Goal: Task Accomplishment & Management: Use online tool/utility

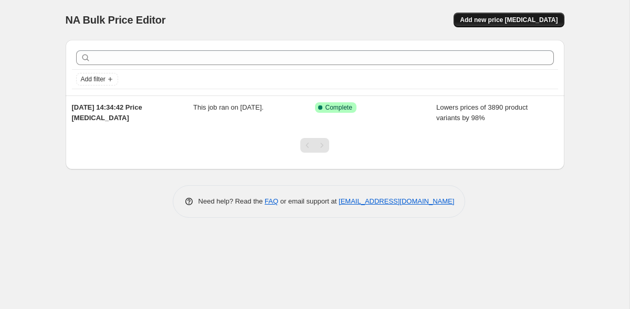
click at [550, 22] on span "Add new price [MEDICAL_DATA]" at bounding box center [509, 20] width 98 height 8
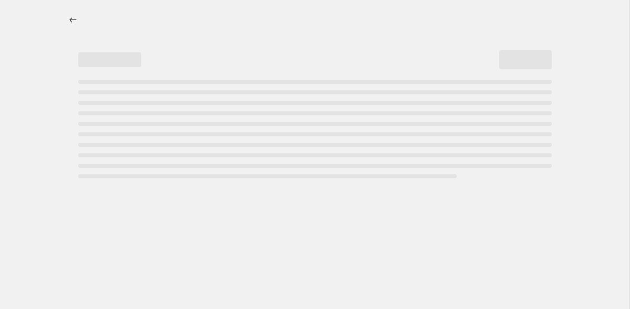
select select "percentage"
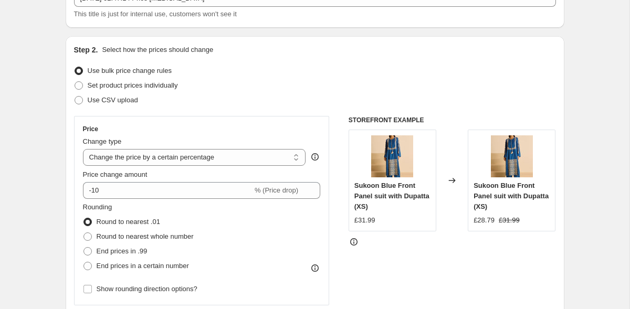
scroll to position [95, 0]
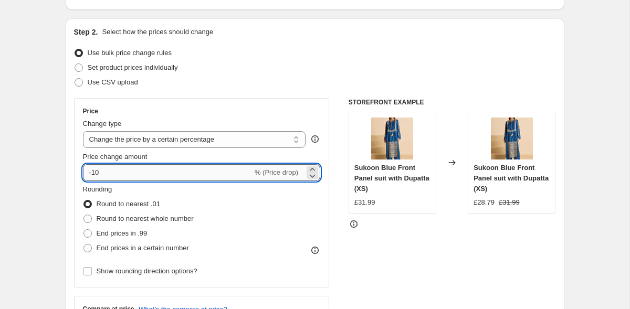
click at [121, 174] on input "-10" at bounding box center [168, 172] width 170 height 17
type input "-1"
type input "-30"
click at [100, 238] on span "End prices in .99" at bounding box center [122, 233] width 51 height 10
click at [84, 230] on input "End prices in .99" at bounding box center [83, 229] width 1 height 1
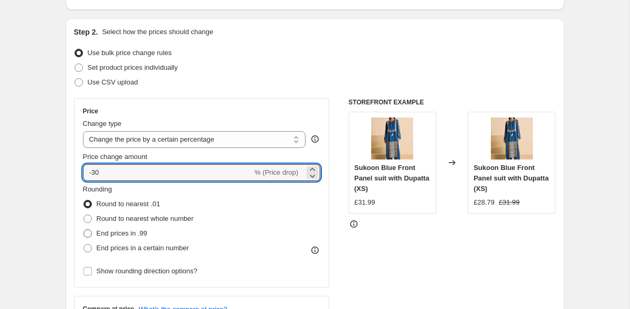
radio input "true"
click at [108, 173] on input "-30" at bounding box center [168, 172] width 170 height 17
click at [89, 173] on input "-35" at bounding box center [168, 172] width 170 height 17
type input "-35"
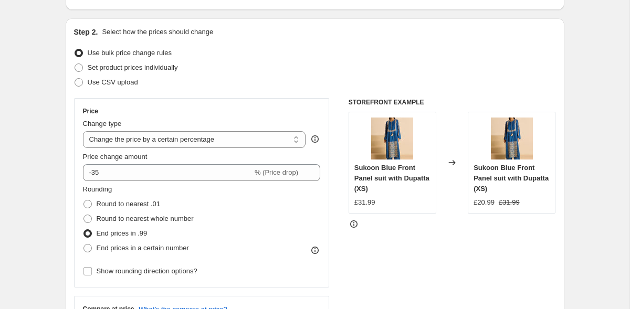
click at [75, 165] on div "Price Change type Change the price to a certain amount Change the price by a ce…" at bounding box center [202, 193] width 256 height 190
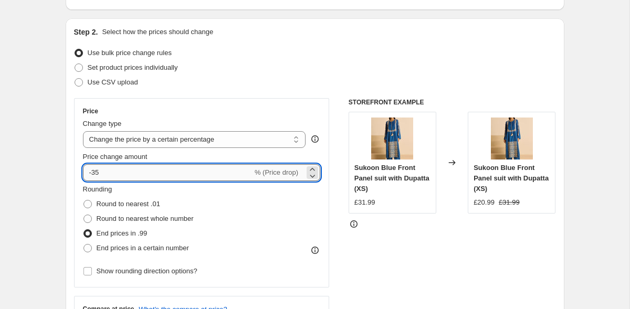
click at [122, 175] on input "-35" at bounding box center [168, 172] width 170 height 17
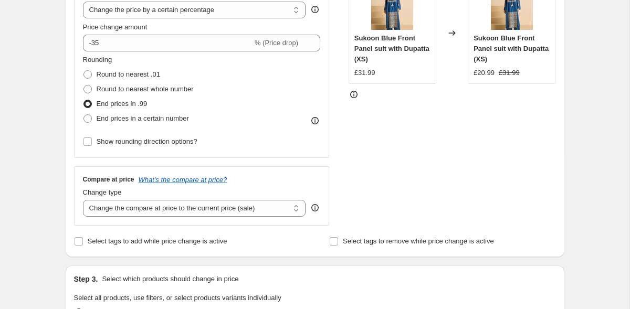
scroll to position [226, 0]
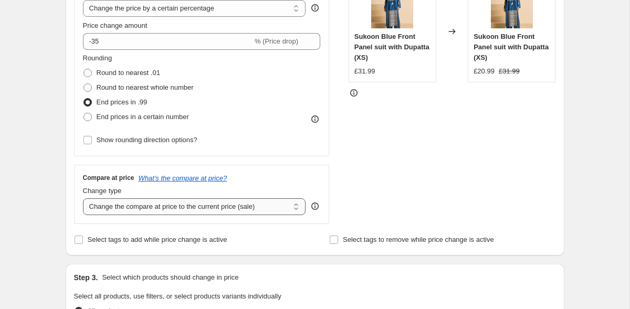
click at [158, 209] on select "Change the compare at price to the current price (sale) Change the compare at p…" at bounding box center [194, 206] width 223 height 17
select select "remove"
click at [56, 232] on div "Create new price [MEDICAL_DATA]. This page is ready Create new price [MEDICAL_D…" at bounding box center [315, 298] width 524 height 1049
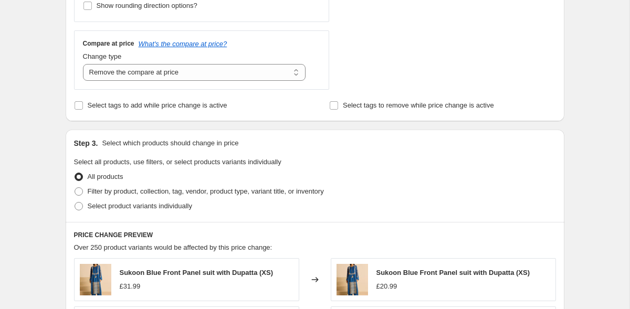
scroll to position [373, 0]
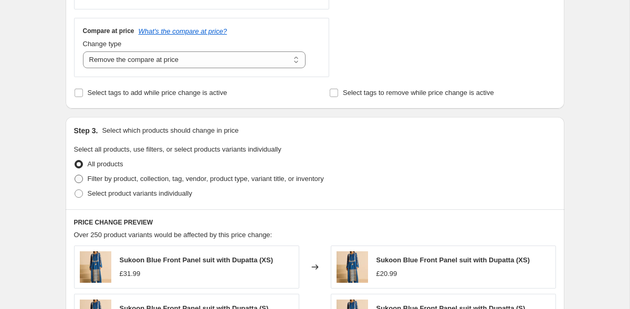
click at [124, 178] on span "Filter by product, collection, tag, vendor, product type, variant title, or inv…" at bounding box center [206, 179] width 236 height 8
click at [75, 175] on input "Filter by product, collection, tag, vendor, product type, variant title, or inv…" at bounding box center [75, 175] width 1 height 1
radio input "true"
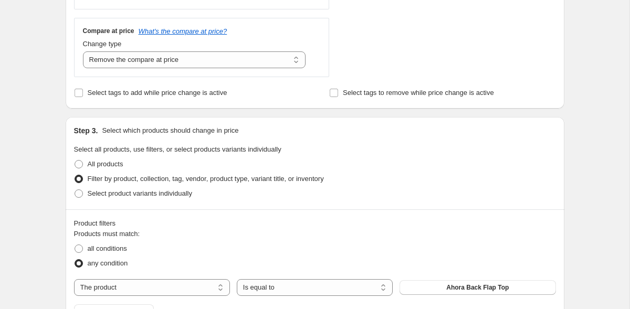
scroll to position [499, 0]
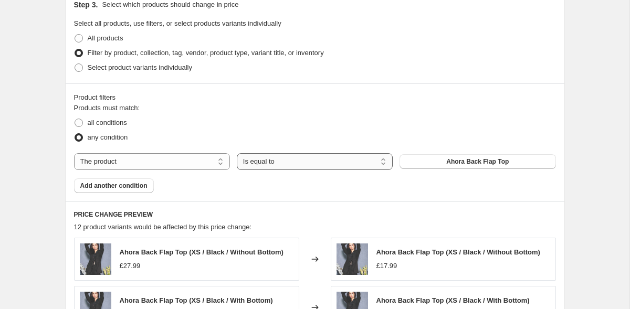
click at [307, 163] on select "Is equal to Is not equal to" at bounding box center [315, 161] width 156 height 17
click at [206, 159] on select "The product The product's collection The product's tag The product's vendor The…" at bounding box center [152, 161] width 156 height 17
click at [161, 160] on select "The product The product's collection The product's tag The product's vendor The…" at bounding box center [152, 161] width 156 height 17
select select "collection"
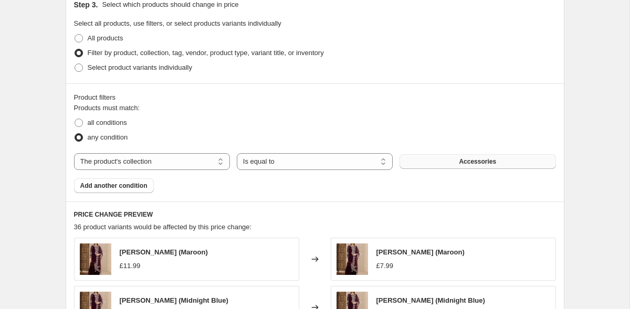
click at [446, 165] on button "Accessories" at bounding box center [478, 161] width 156 height 15
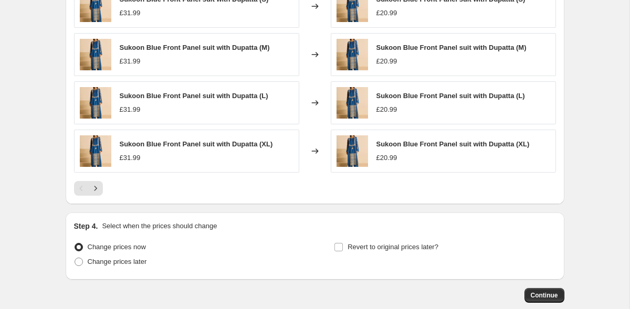
scroll to position [858, 0]
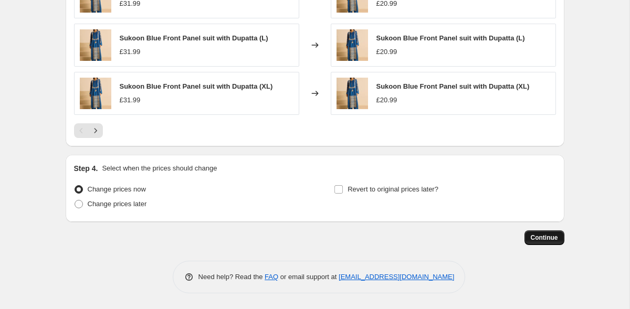
click at [555, 242] on button "Continue" at bounding box center [544, 237] width 40 height 15
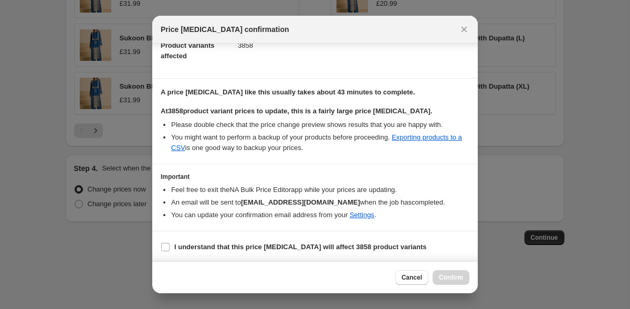
scroll to position [126, 0]
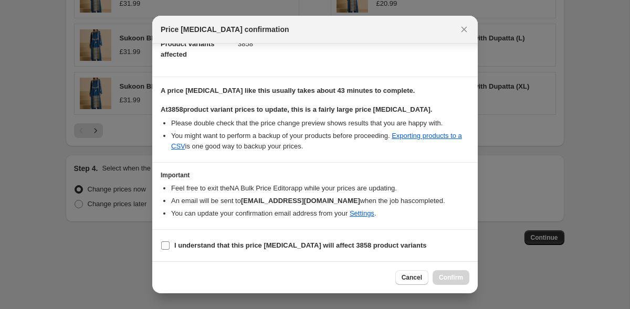
click at [305, 246] on b "I understand that this price [MEDICAL_DATA] will affect 3858 product variants" at bounding box center [300, 245] width 253 height 8
click at [170, 246] on input "I understand that this price [MEDICAL_DATA] will affect 3858 product variants" at bounding box center [165, 245] width 8 height 8
checkbox input "true"
click at [460, 276] on span "Confirm" at bounding box center [451, 278] width 24 height 8
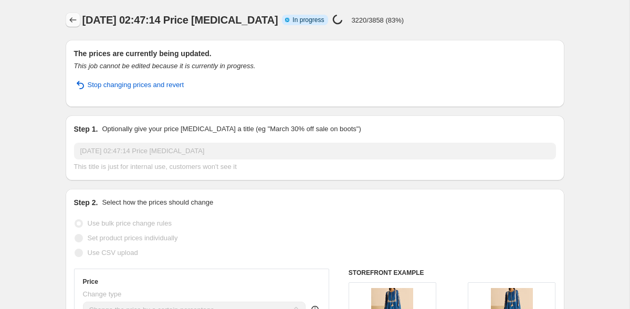
click at [69, 25] on button "Price change jobs" at bounding box center [73, 20] width 15 height 15
